Goal: Transaction & Acquisition: Subscribe to service/newsletter

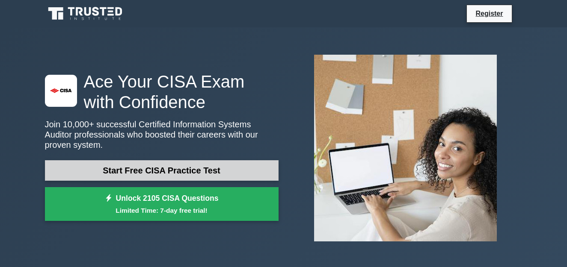
click at [102, 166] on link "Start Free CISA Practice Test" at bounding box center [161, 170] width 233 height 21
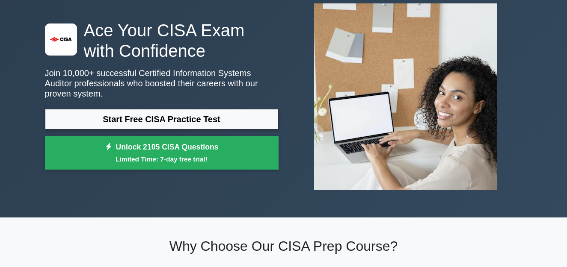
scroll to position [68, 0]
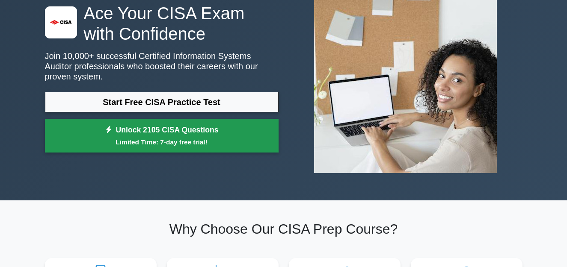
click at [143, 130] on link "Unlock 2105 CISA Questions Limited Time: 7-day free trial!" at bounding box center [161, 136] width 233 height 34
